Goal: Task Accomplishment & Management: Use online tool/utility

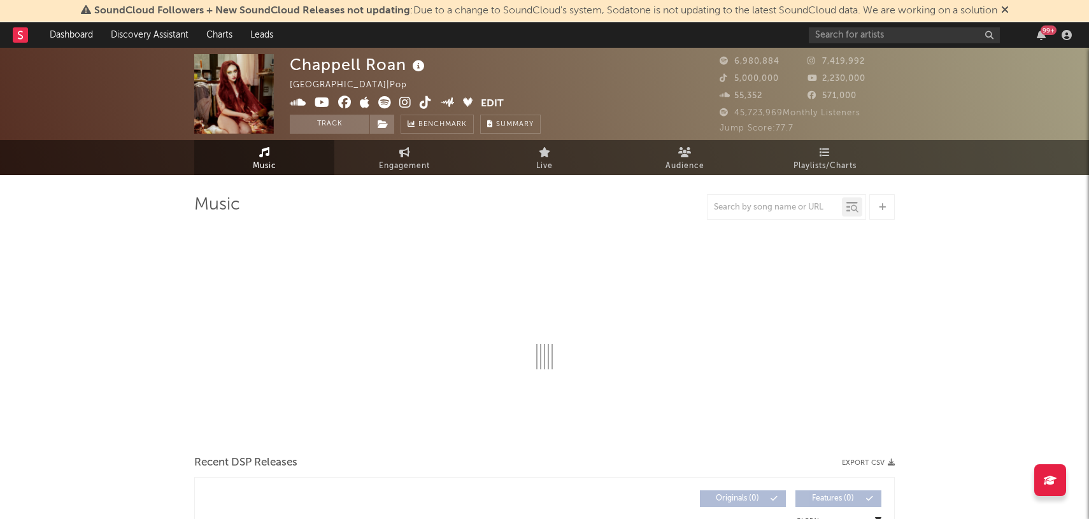
click at [16, 41] on rect at bounding box center [20, 34] width 15 height 15
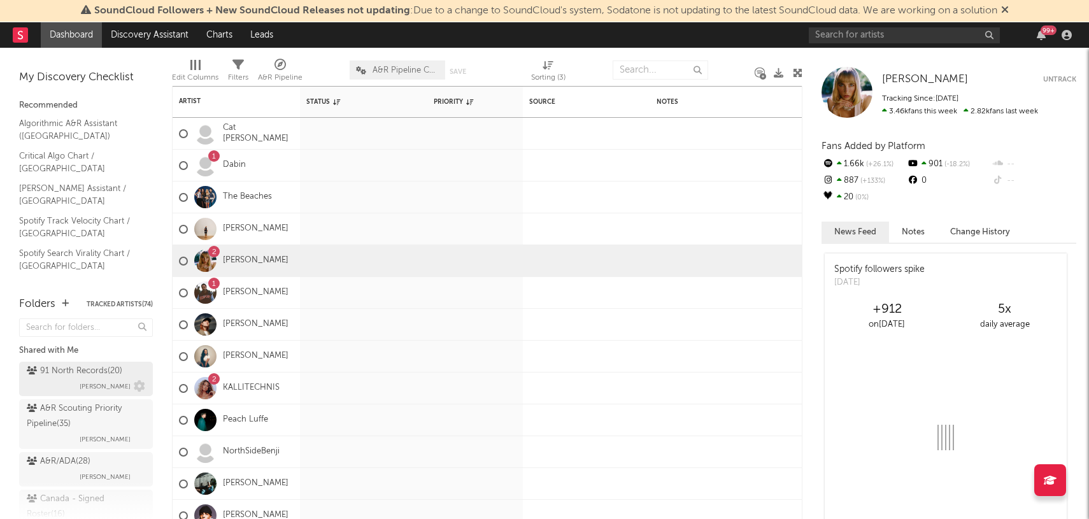
scroll to position [96, 0]
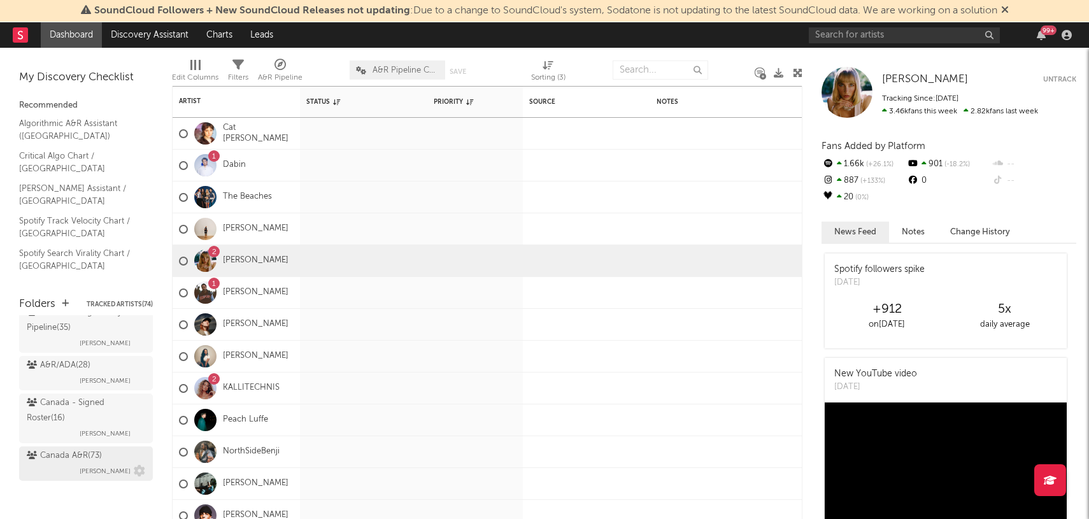
click at [73, 450] on div "Canada A&R ( 73 )" at bounding box center [64, 455] width 75 height 15
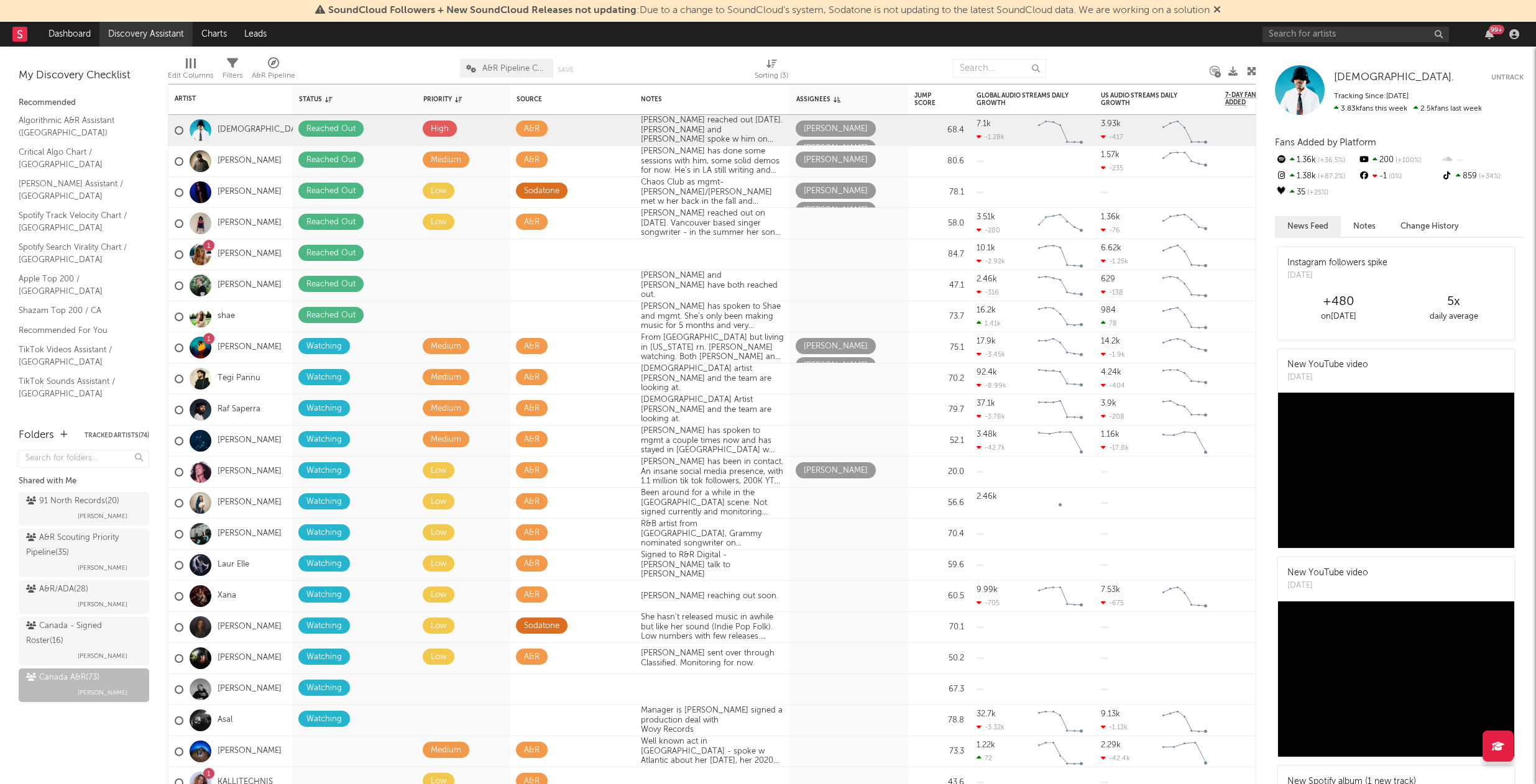
click at [166, 42] on link "Discovery Assistant" at bounding box center [145, 33] width 93 height 24
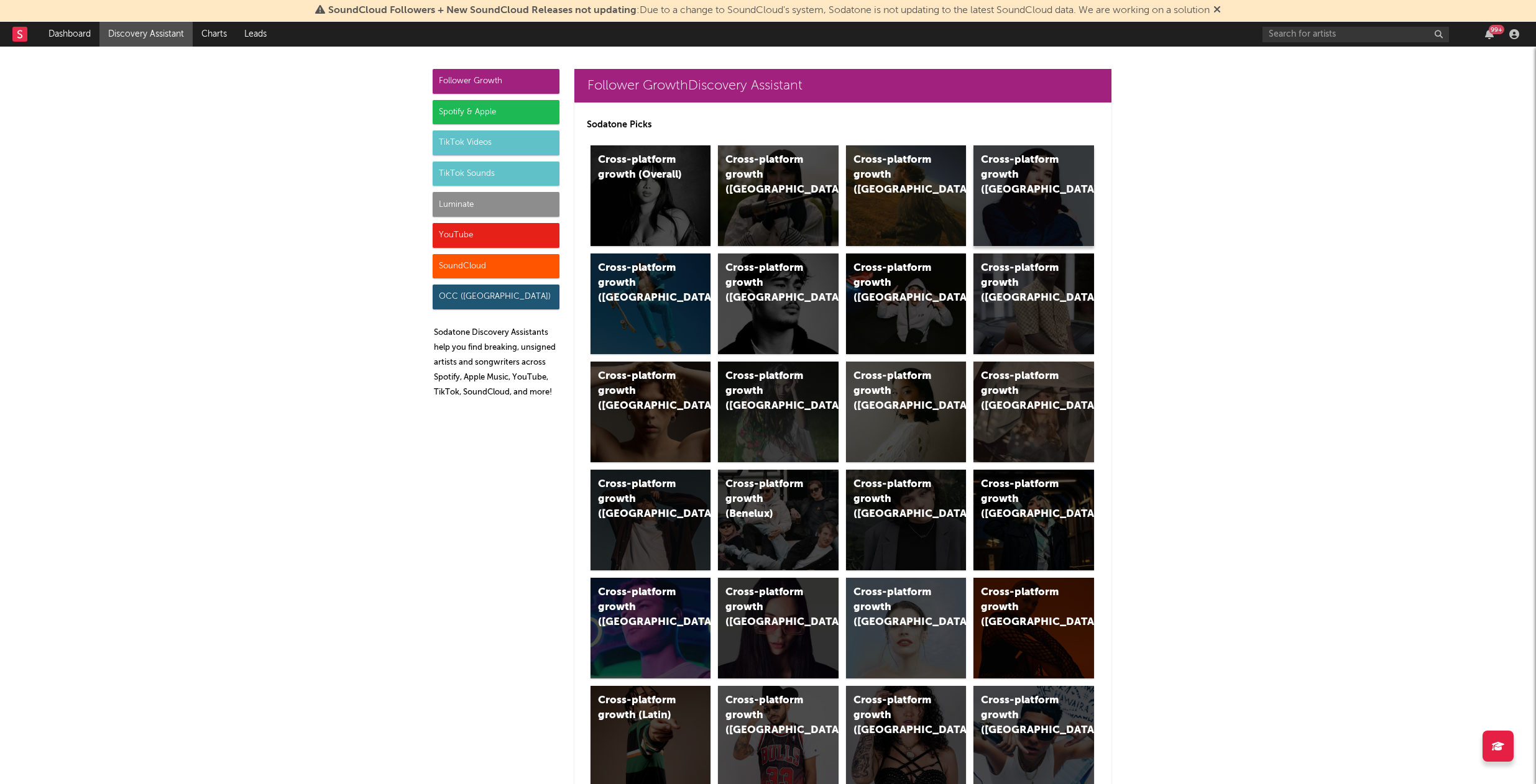
click at [1016, 164] on div "Cross-platform growth ([GEOGRAPHIC_DATA])" at bounding box center [1023, 176] width 85 height 45
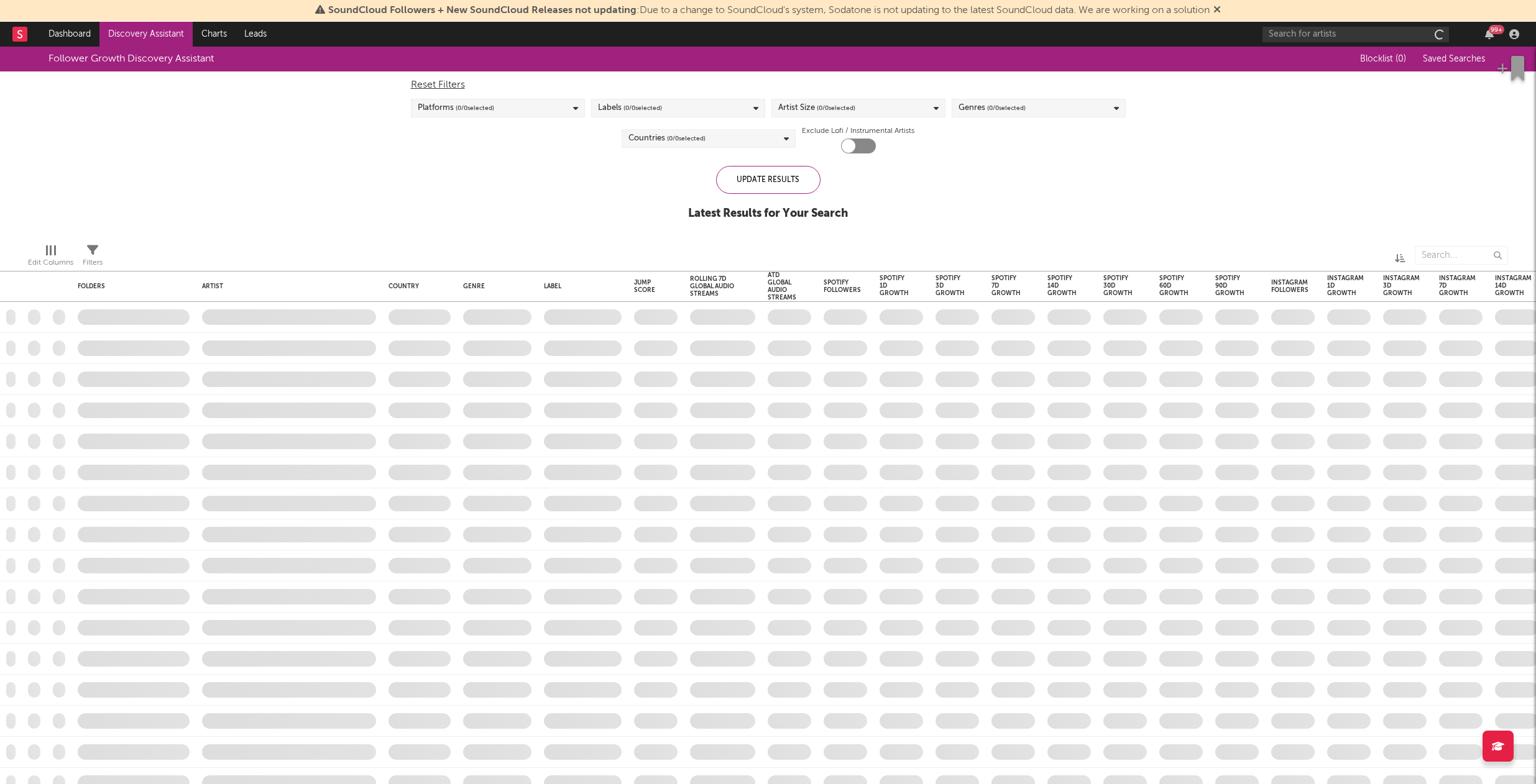
checkbox input "true"
